Goal: Information Seeking & Learning: Understand process/instructions

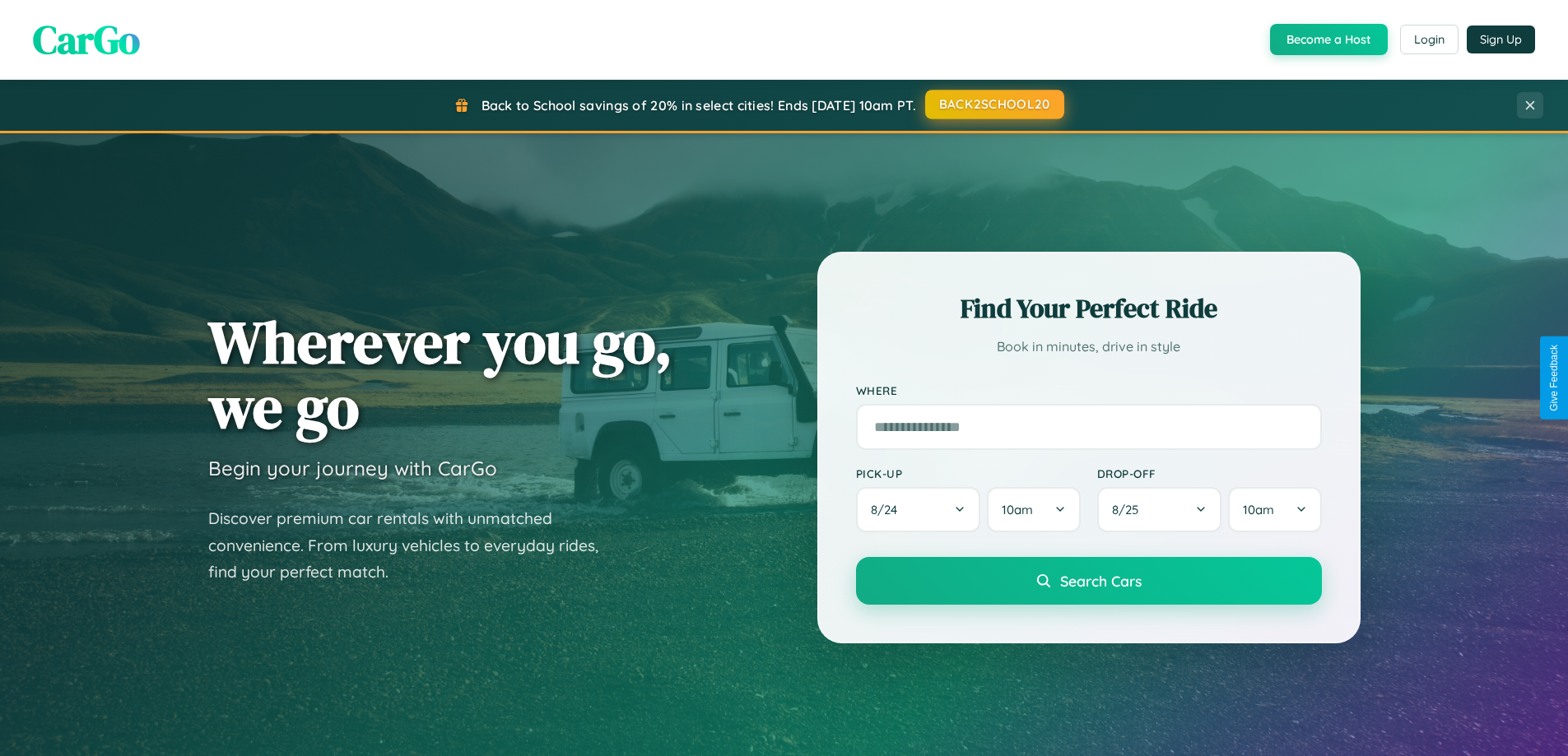
click at [994, 105] on button "BACK2SCHOOL20" at bounding box center [995, 104] width 139 height 29
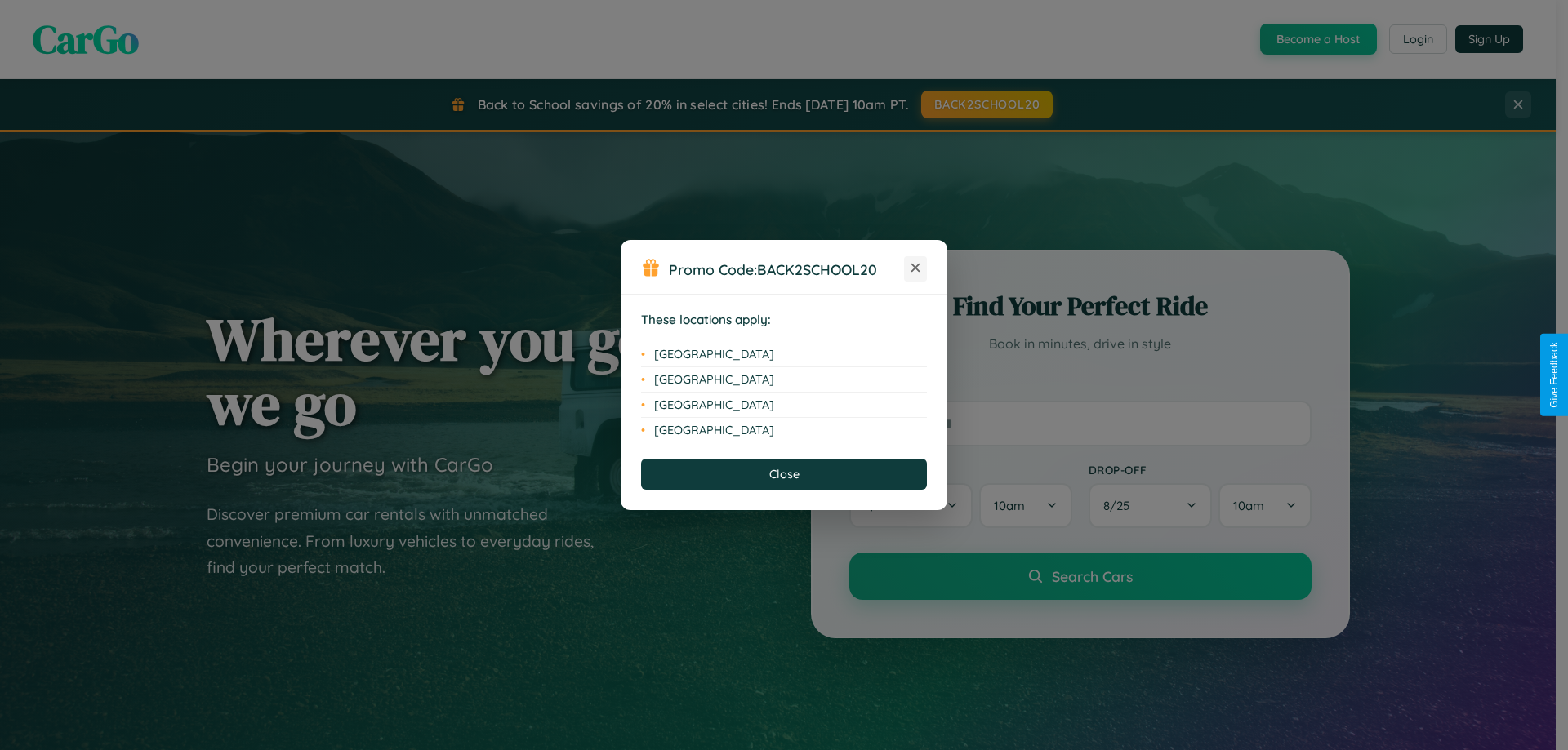
click at [916, 268] on icon at bounding box center [916, 268] width 9 height 9
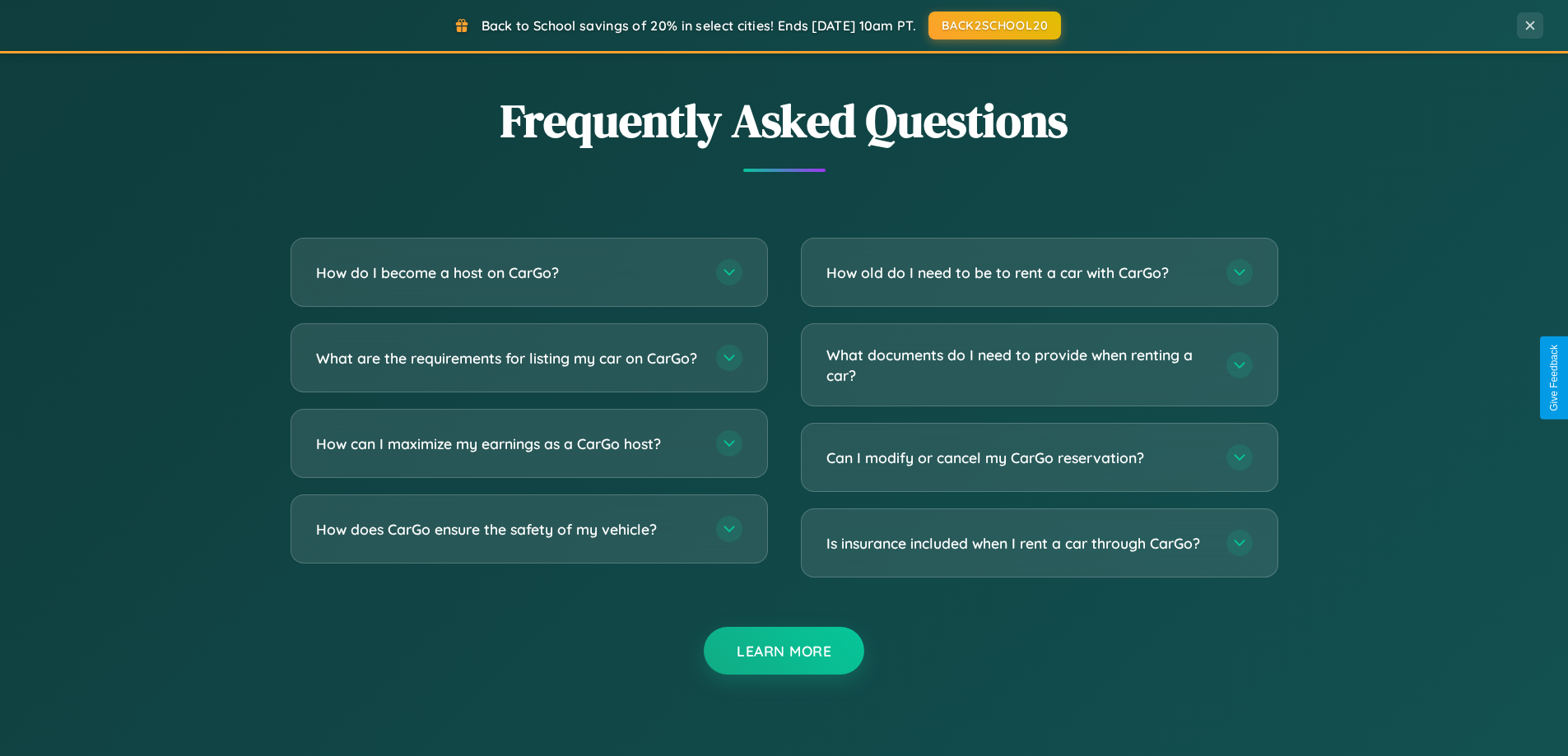
scroll to position [3167, 0]
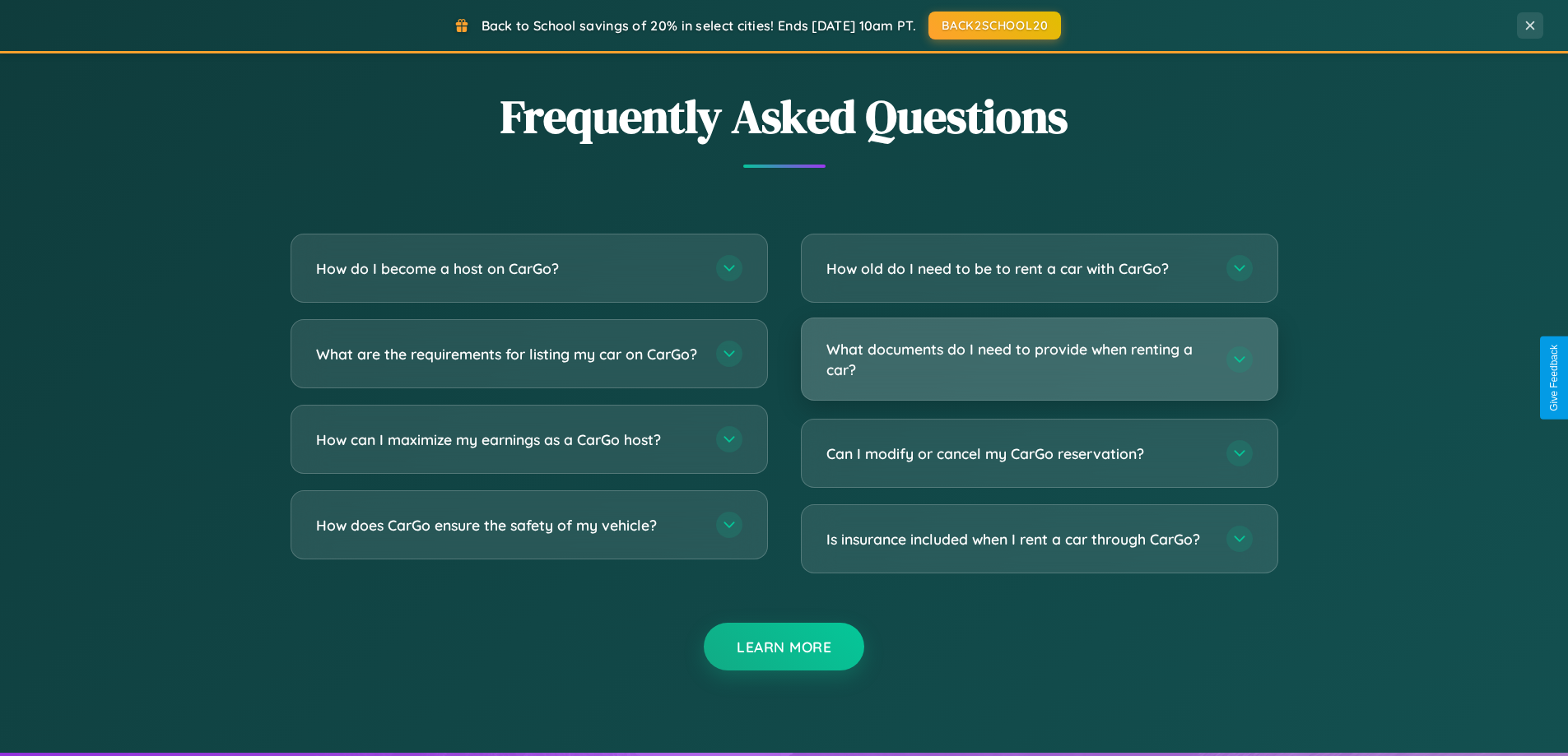
click at [1038, 359] on h3 "What documents do I need to provide when renting a car?" at bounding box center [1018, 359] width 383 height 40
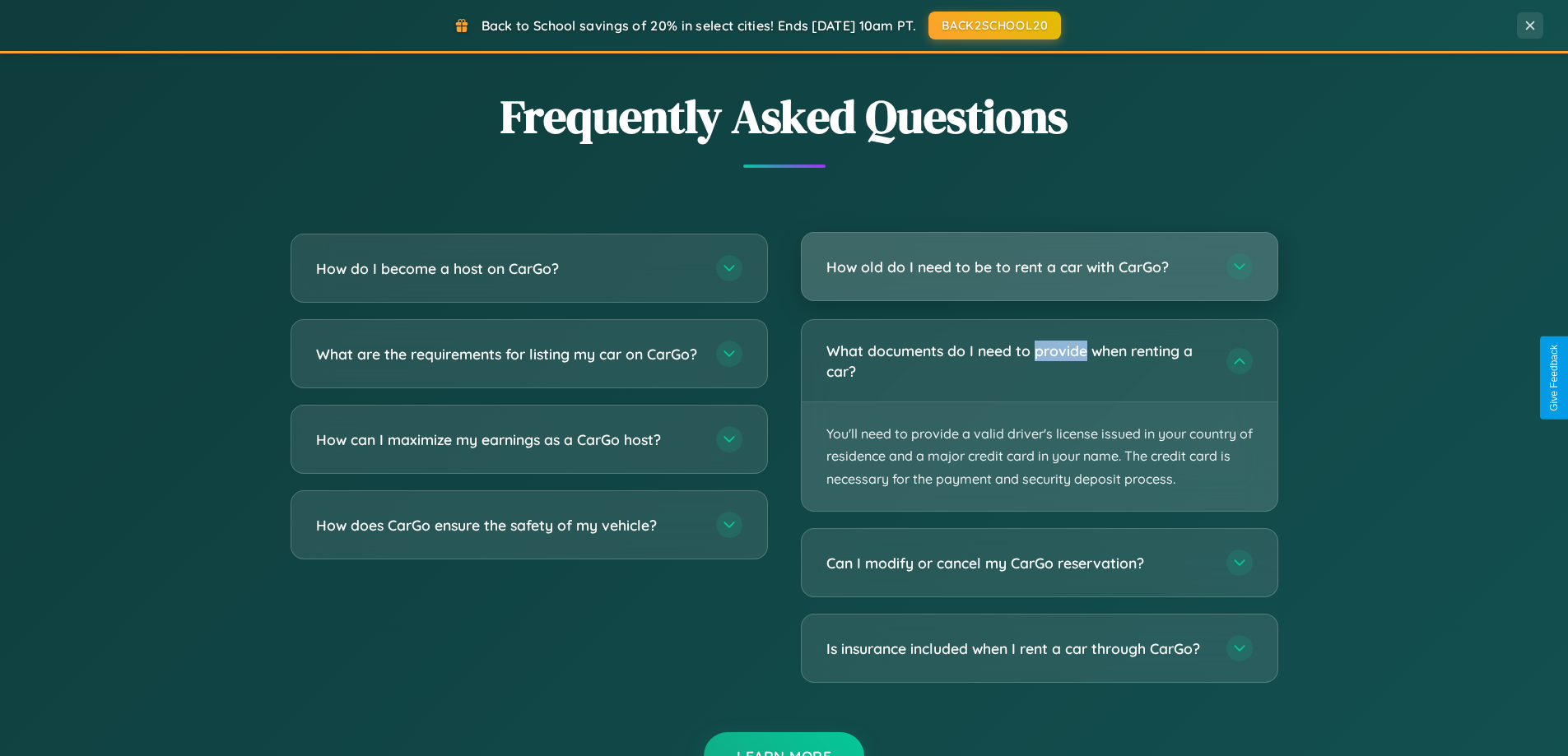
click at [1038, 268] on h3 "How old do I need to be to rent a car with CarGo?" at bounding box center [1018, 267] width 383 height 21
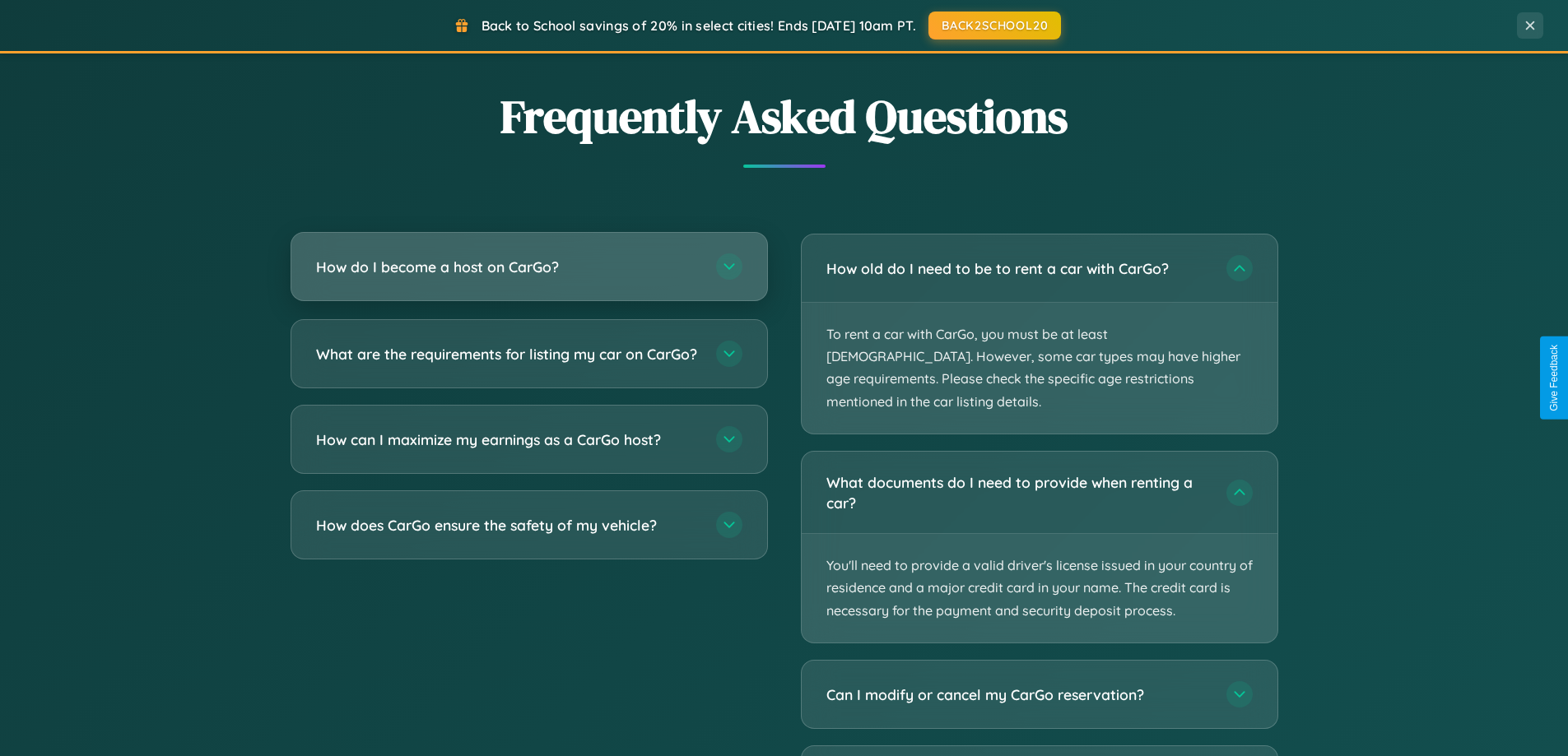
click at [529, 267] on h3 "How do I become a host on CarGo?" at bounding box center [507, 267] width 383 height 21
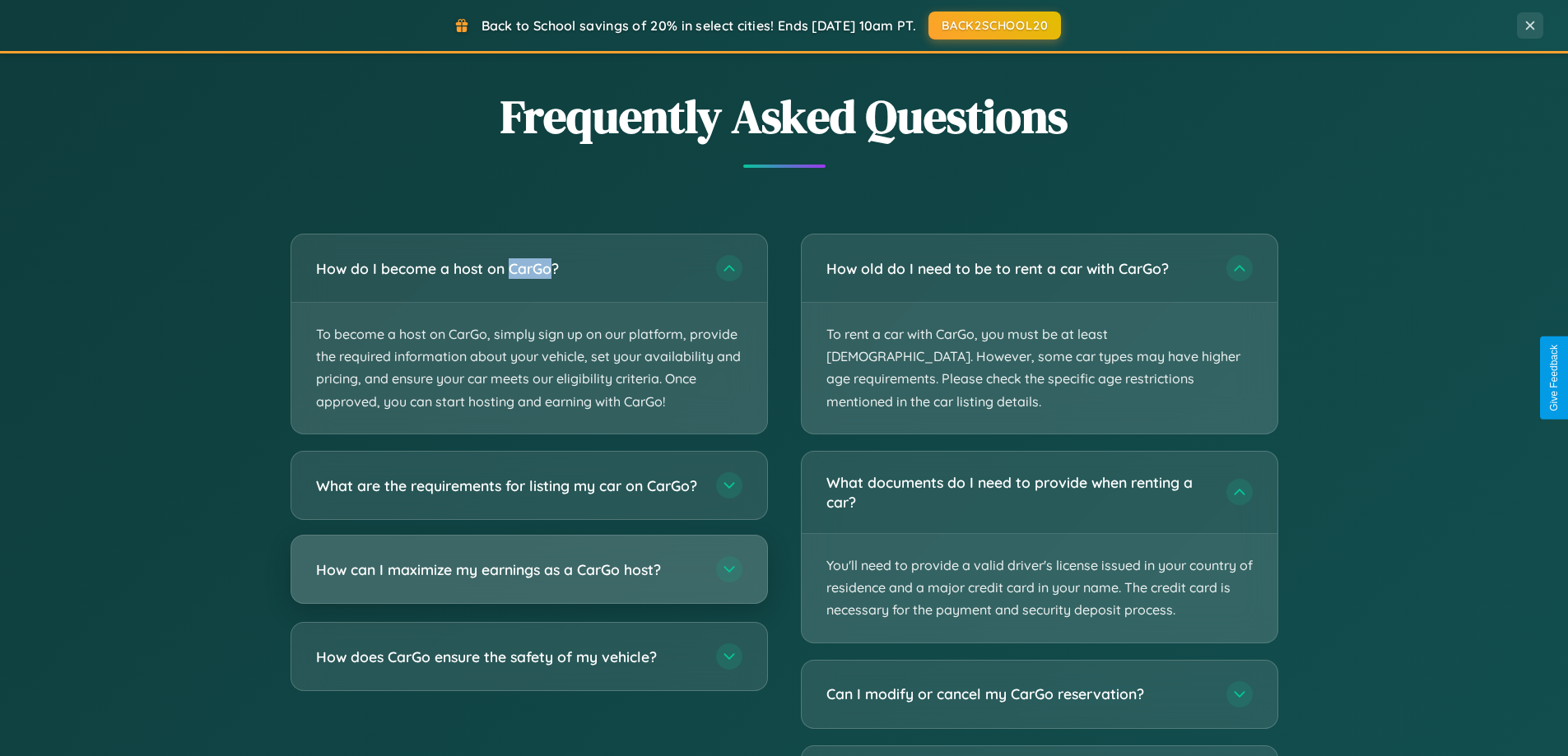
click at [529, 579] on h3 "How can I maximize my earnings as a CarGo host?" at bounding box center [507, 569] width 383 height 21
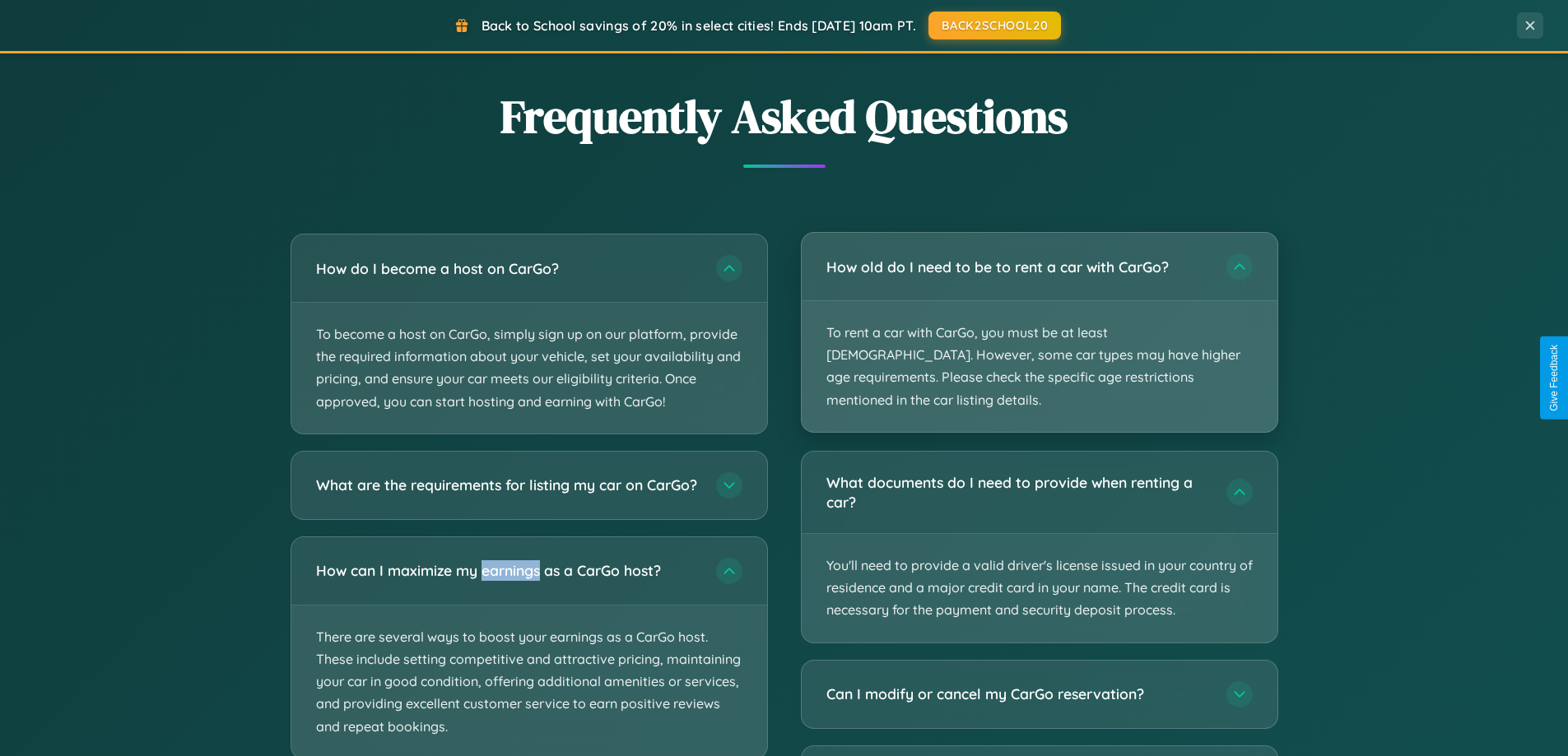
click at [1038, 322] on p "To rent a car with CarGo, you must be at least [DEMOGRAPHIC_DATA]. However, som…" at bounding box center [1039, 367] width 476 height 131
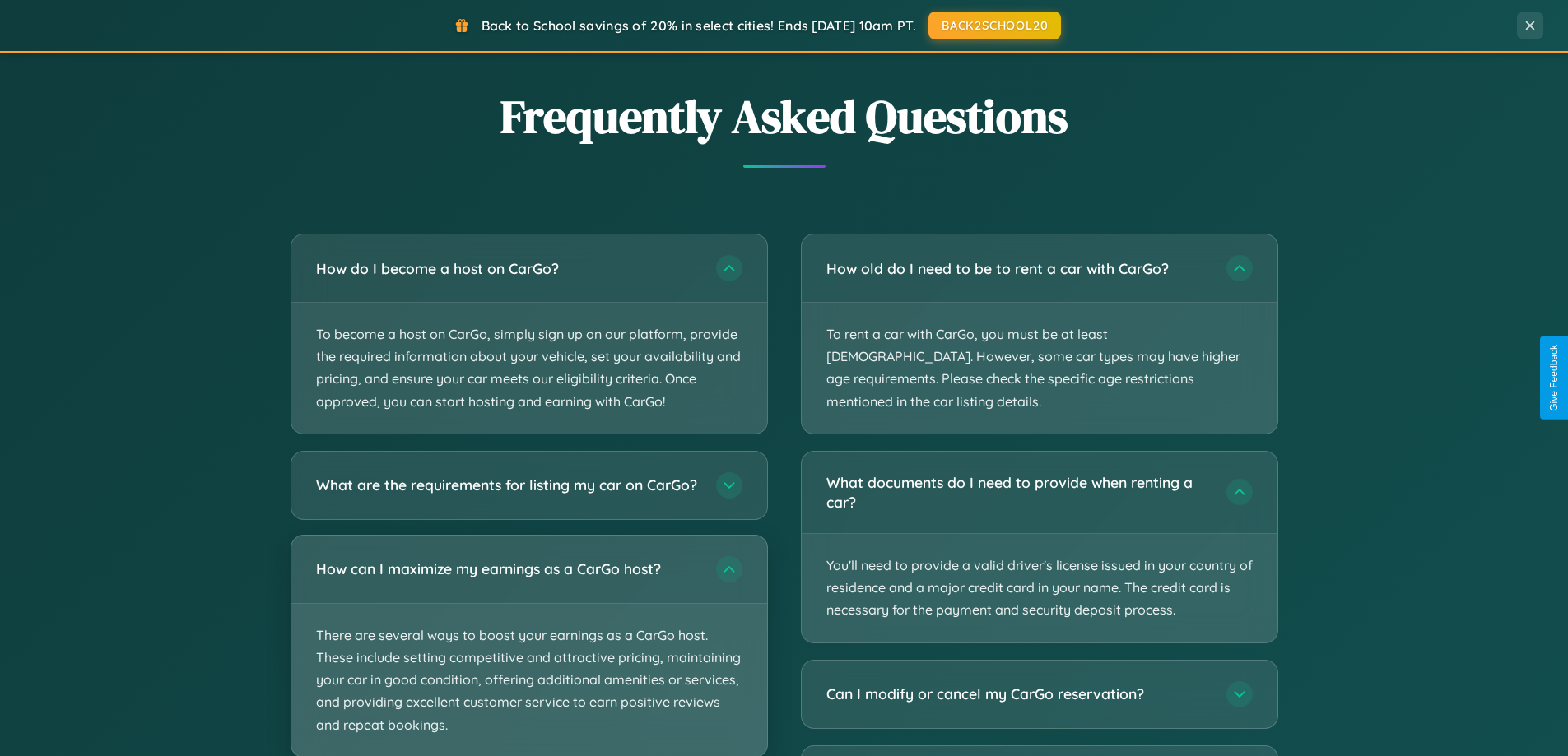
click at [529, 654] on p "There are several ways to boost your earnings as a CarGo host. These include se…" at bounding box center [529, 681] width 476 height 153
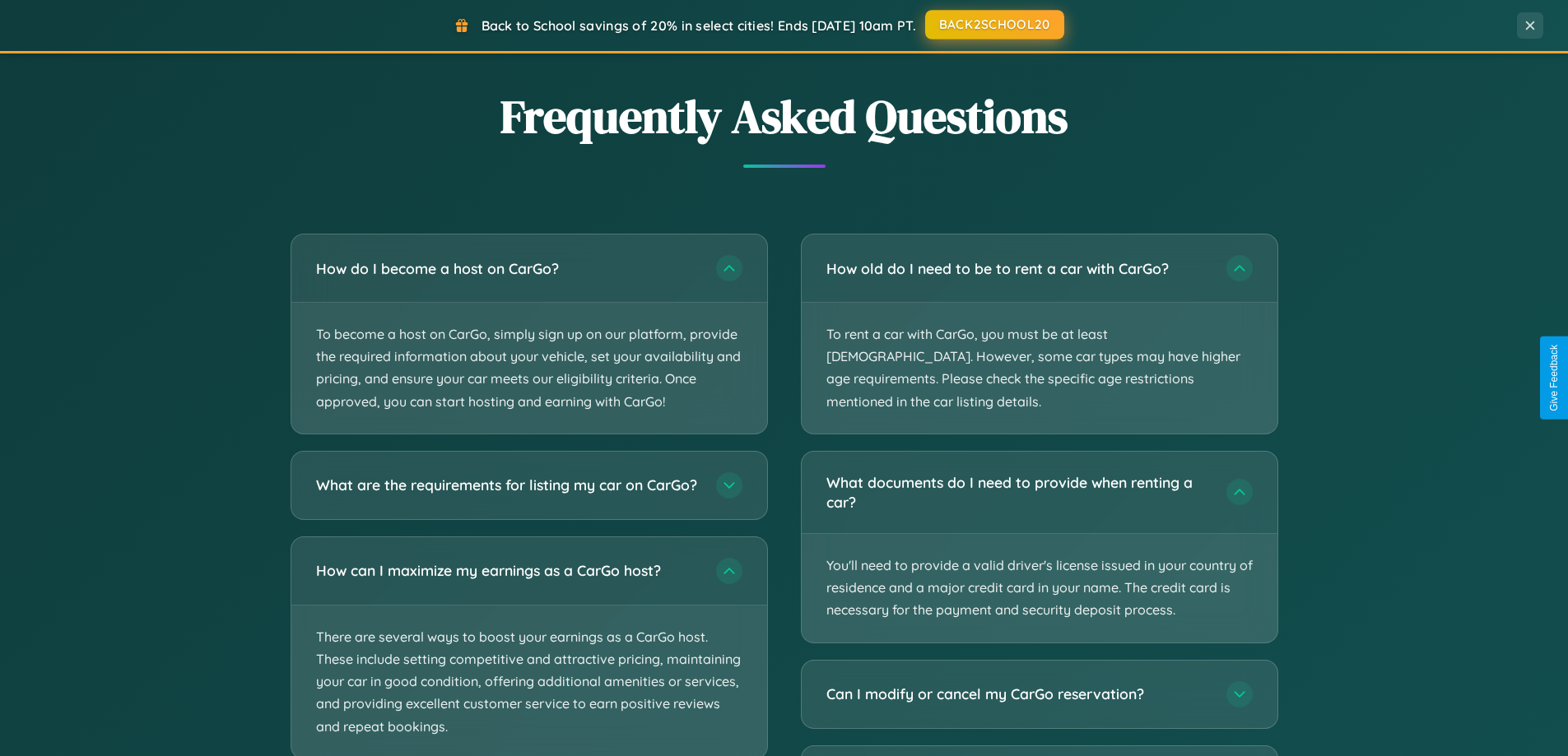
click at [994, 26] on button "BACK2SCHOOL20" at bounding box center [995, 24] width 139 height 29
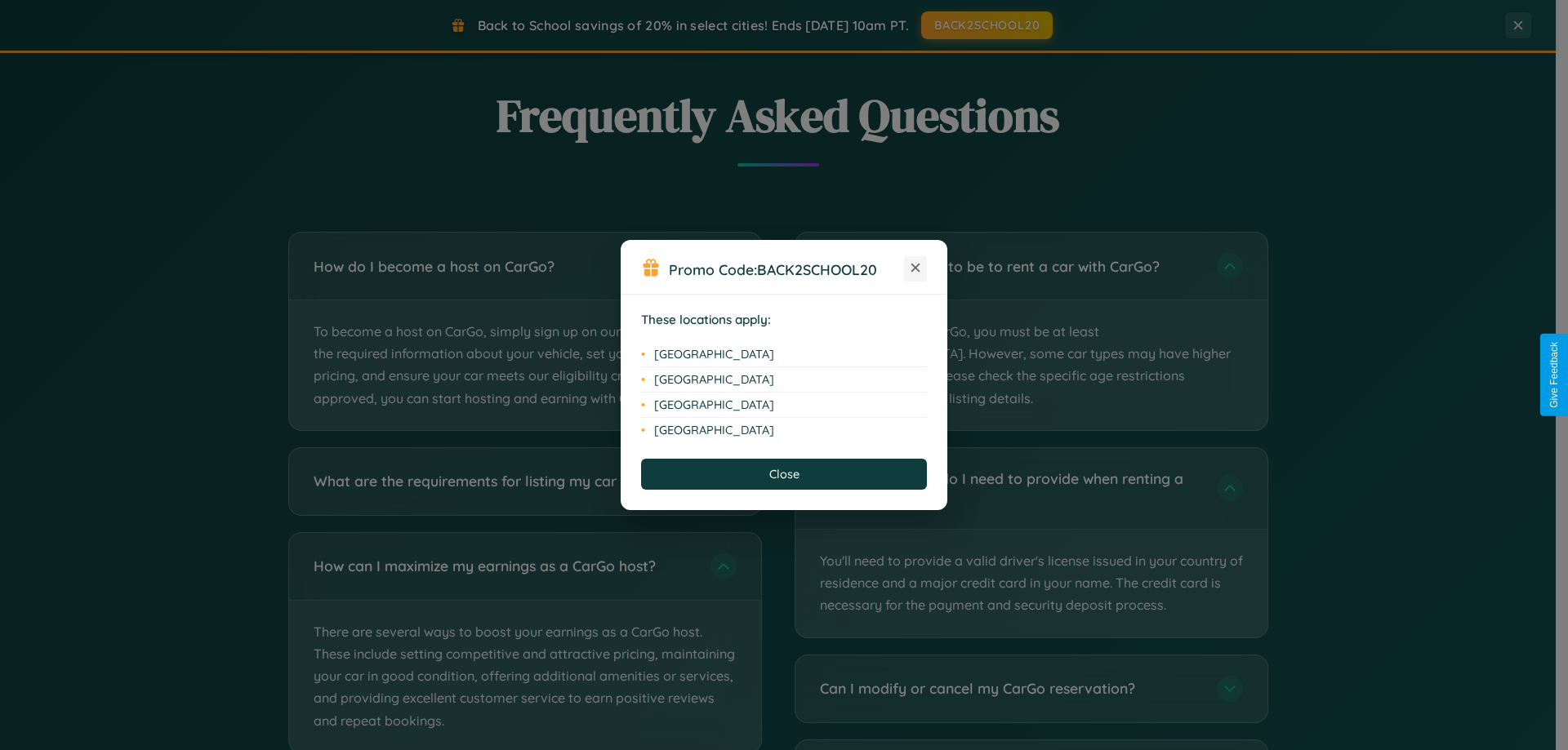
click at [916, 268] on icon at bounding box center [916, 268] width 9 height 9
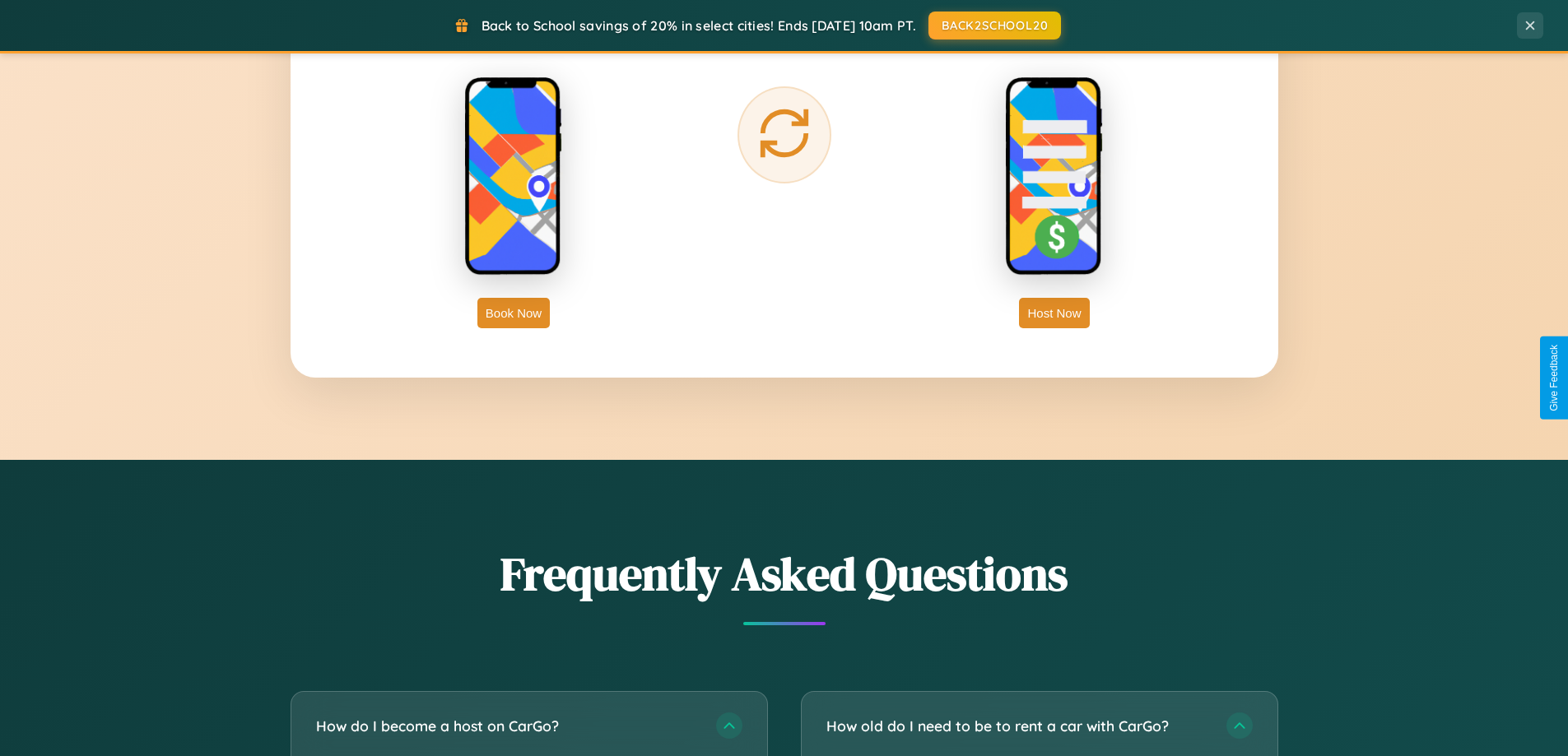
scroll to position [2644, 0]
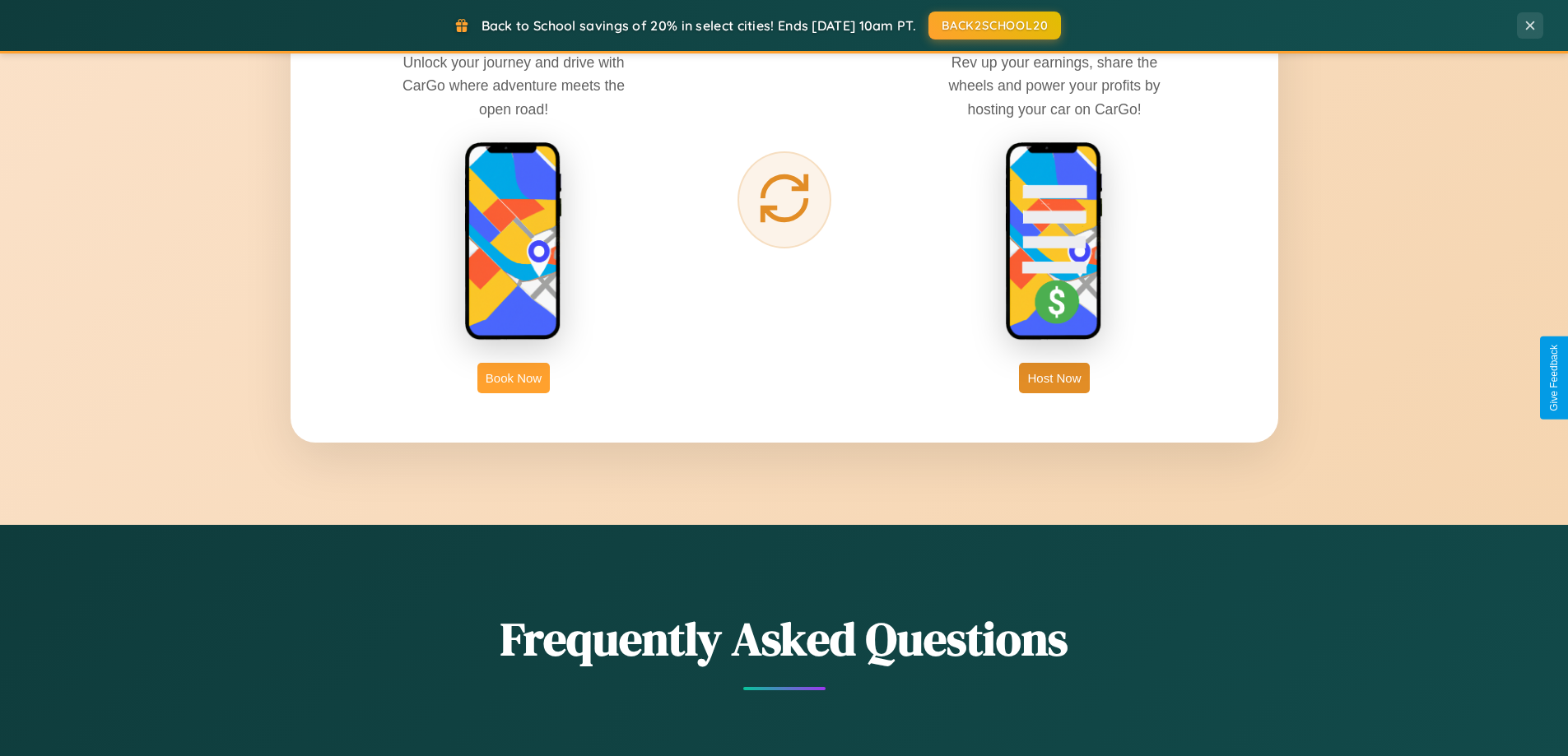
click at [513, 378] on button "Book Now" at bounding box center [513, 378] width 72 height 30
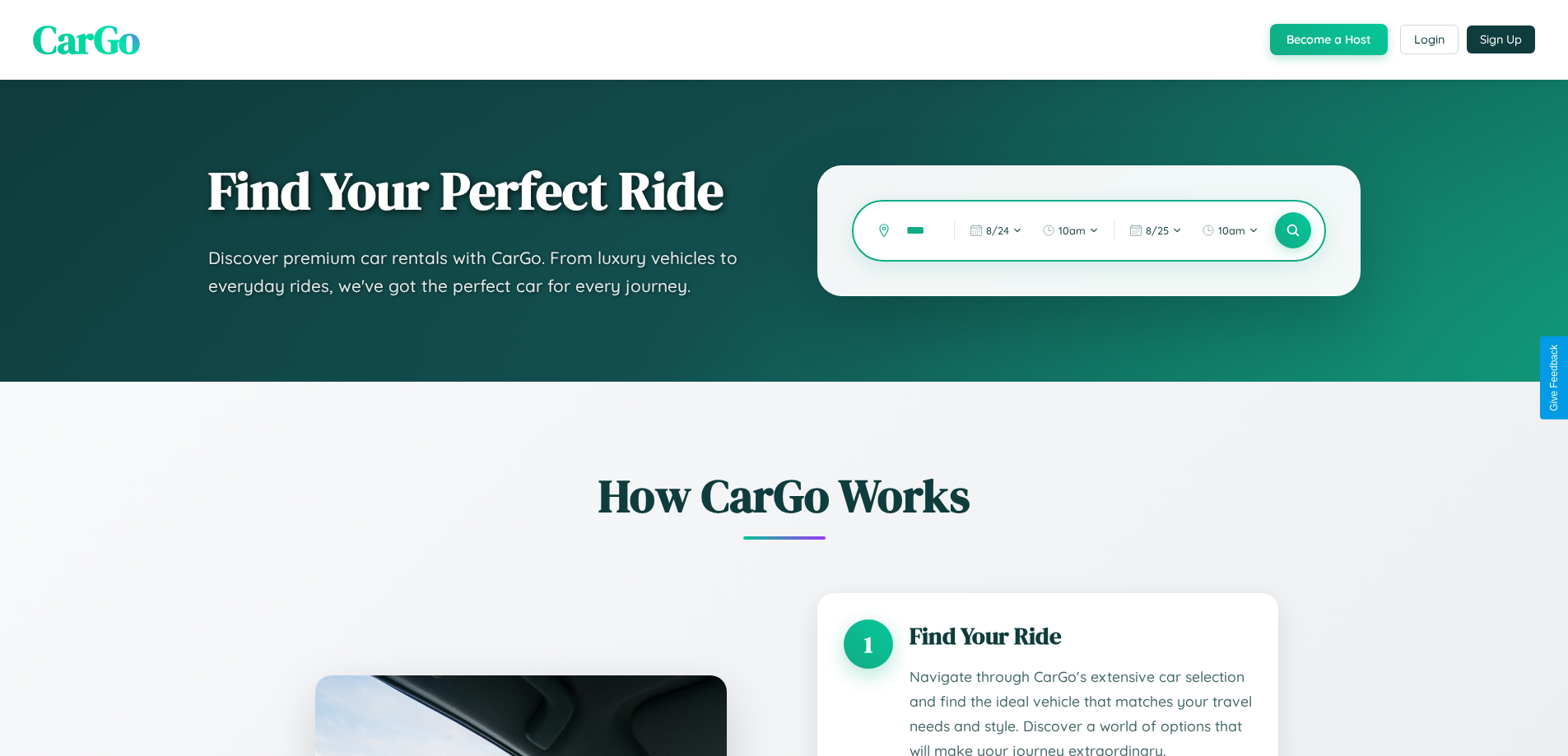
scroll to position [0, 10]
type input "*****"
